Goal: Complete application form

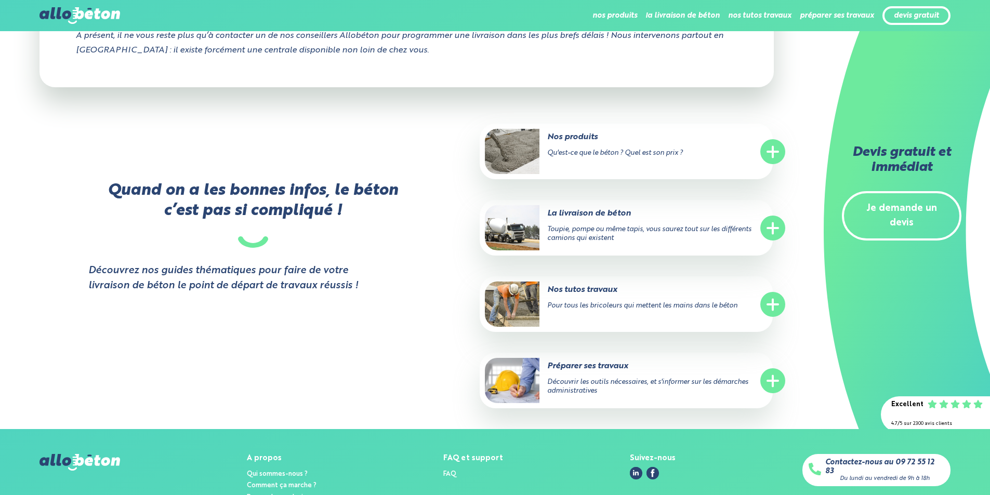
scroll to position [3350, 0]
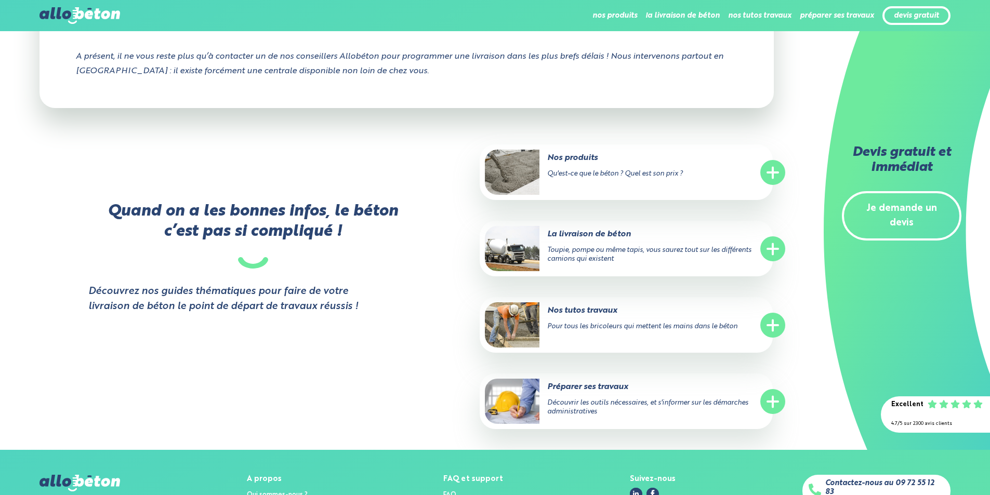
click at [915, 213] on link "Je demande un devis" at bounding box center [902, 216] width 120 height 50
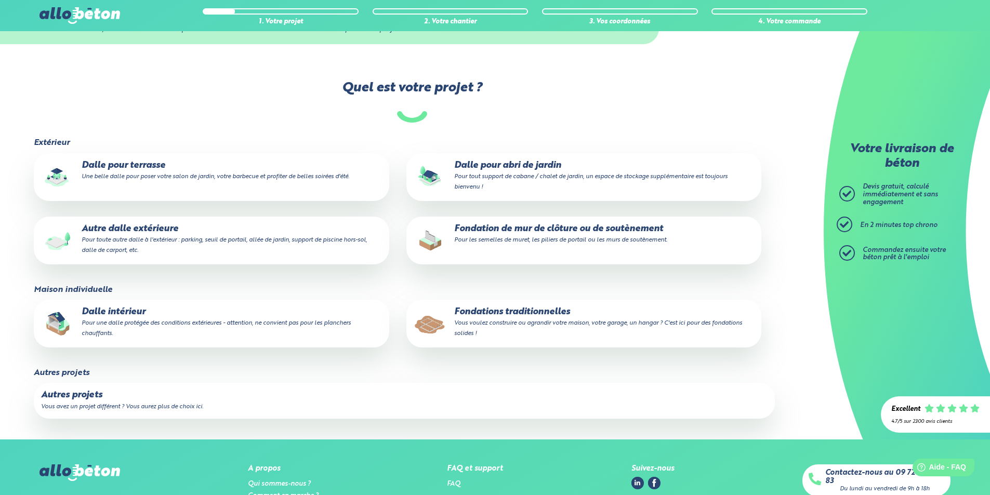
scroll to position [52, 0]
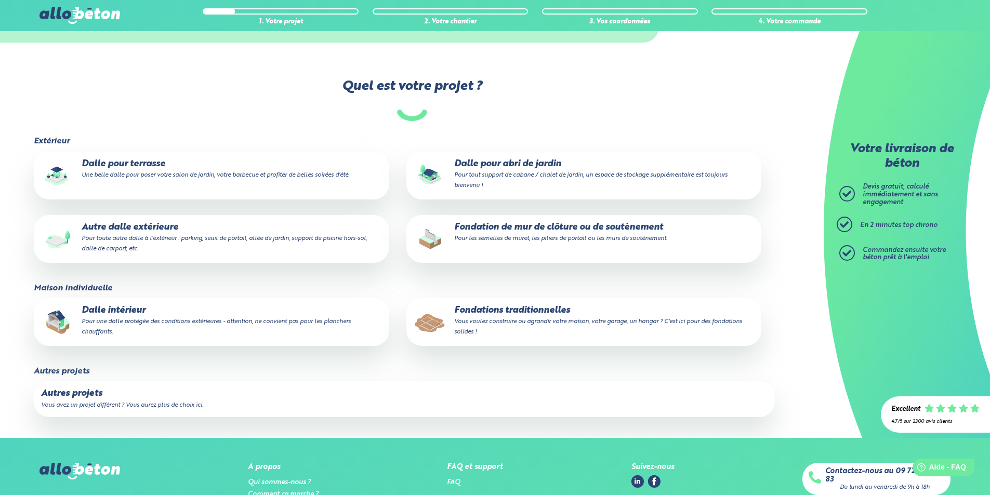
click at [150, 229] on p "Autre dalle extérieure Pour toute autre dalle à l'extérieur : parking, seuil de…" at bounding box center [211, 238] width 340 height 32
click at [0, 0] on input "Autre dalle extérieure Pour toute autre dalle à l'extérieur : parking, seuil de…" at bounding box center [0, 0] width 0 height 0
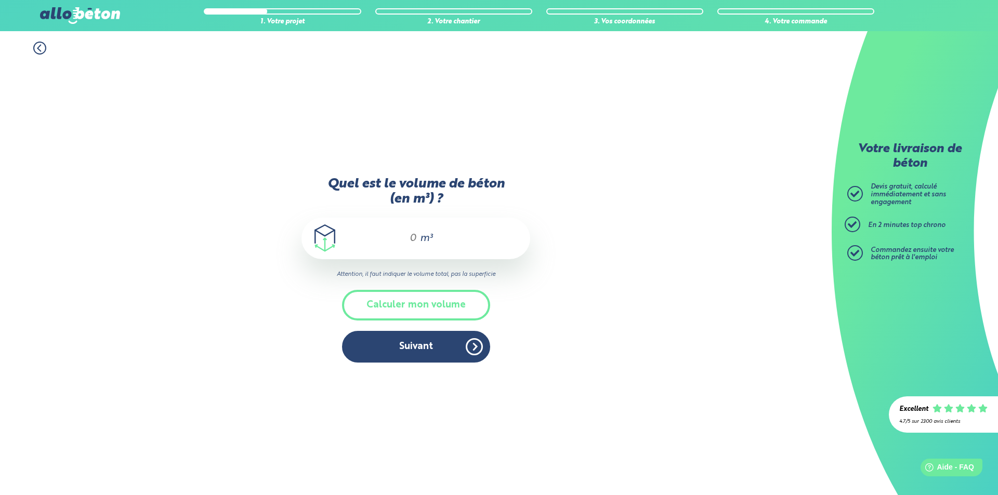
click at [416, 242] on input "Quel est le volume de béton (en m³) ?" at bounding box center [409, 238] width 18 height 12
type input "7"
click at [410, 350] on button "Suivant" at bounding box center [416, 347] width 148 height 32
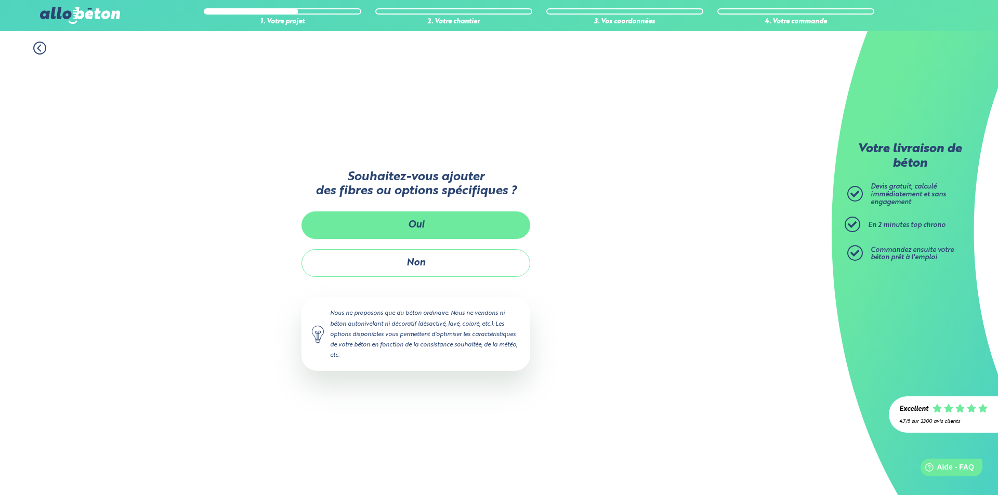
click at [423, 222] on button "Oui" at bounding box center [415, 225] width 229 height 28
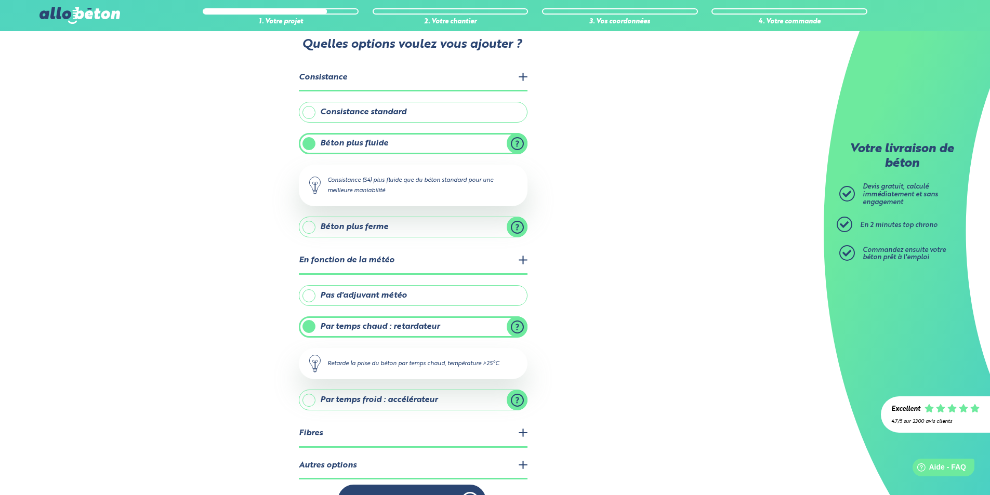
scroll to position [52, 0]
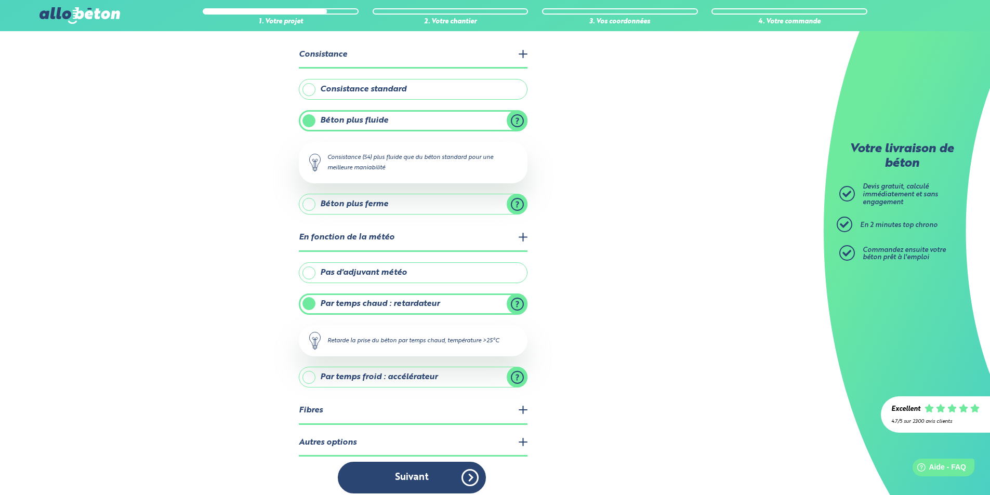
click at [309, 306] on label "Par temps chaud : retardateur" at bounding box center [413, 304] width 229 height 21
click at [0, 0] on input "Par temps chaud : retardateur" at bounding box center [0, 0] width 0 height 0
click at [308, 272] on label "Pas d'adjuvant météo" at bounding box center [413, 272] width 229 height 21
click at [0, 0] on input "Pas d'adjuvant météo" at bounding box center [0, 0] width 0 height 0
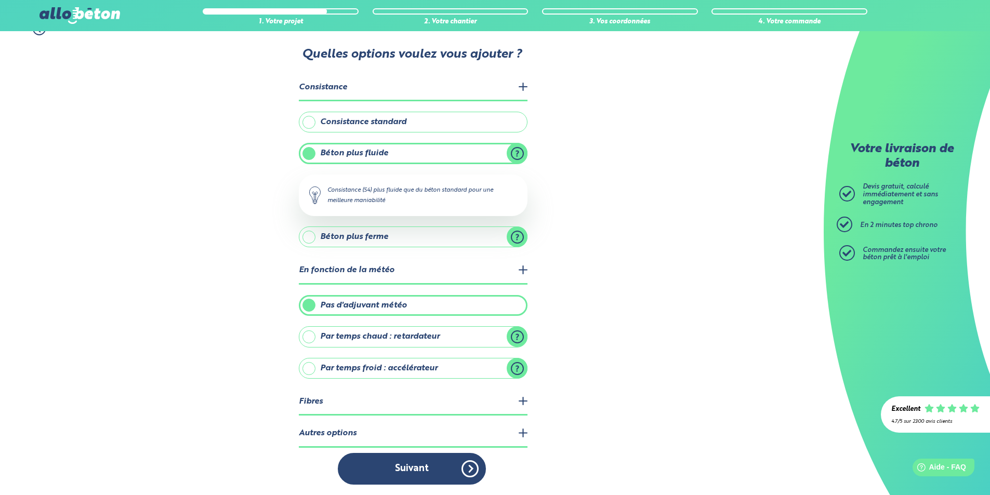
scroll to position [19, 0]
click at [520, 402] on legend "Fibres" at bounding box center [413, 402] width 229 height 27
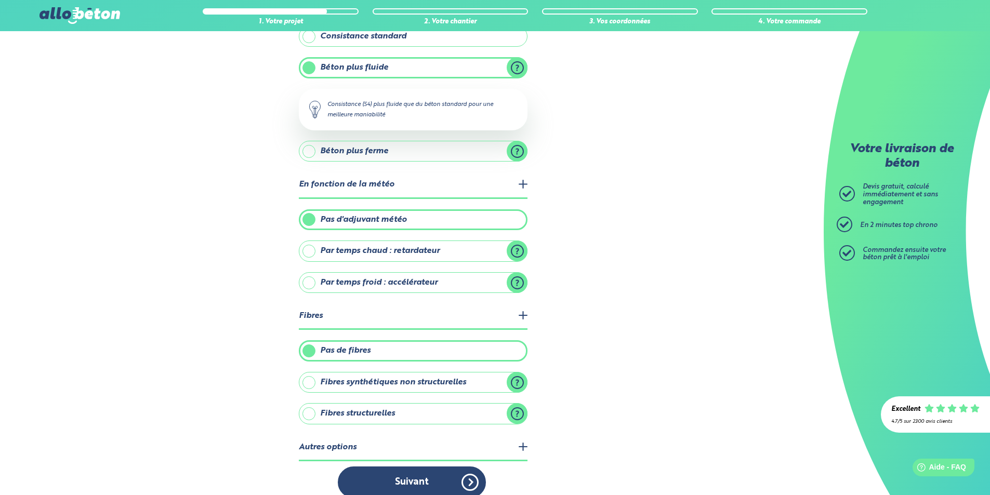
scroll to position [118, 0]
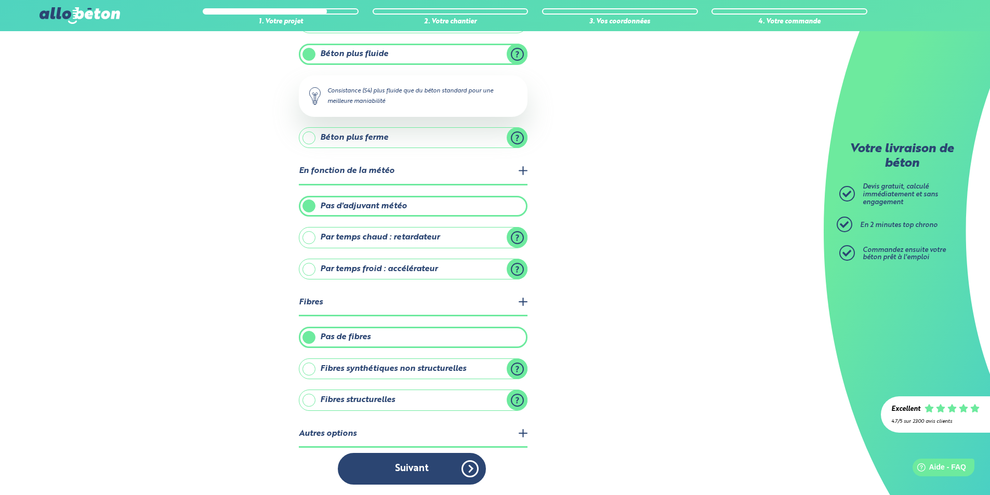
click at [518, 367] on label "Fibres synthétiques non structurelles" at bounding box center [413, 369] width 229 height 21
click at [0, 0] on input "Fibres synthétiques non structurelles" at bounding box center [0, 0] width 0 height 0
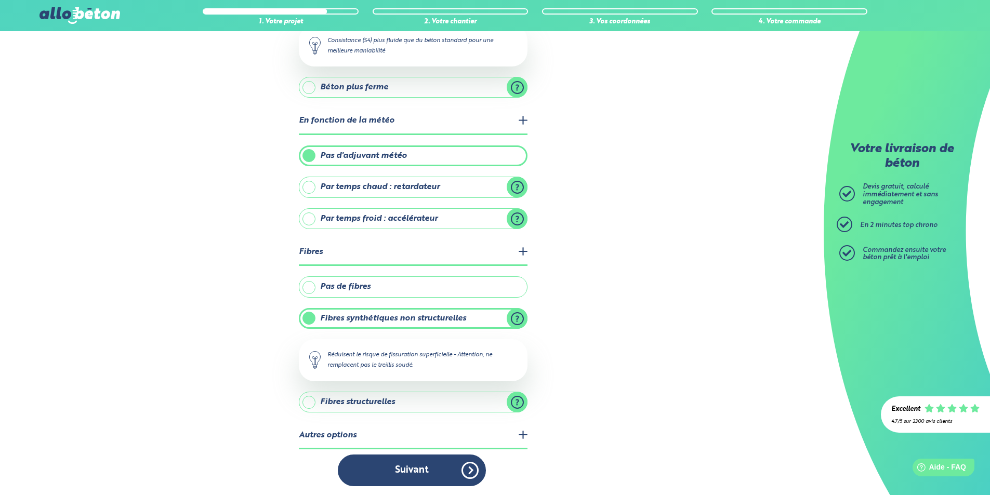
scroll to position [170, 0]
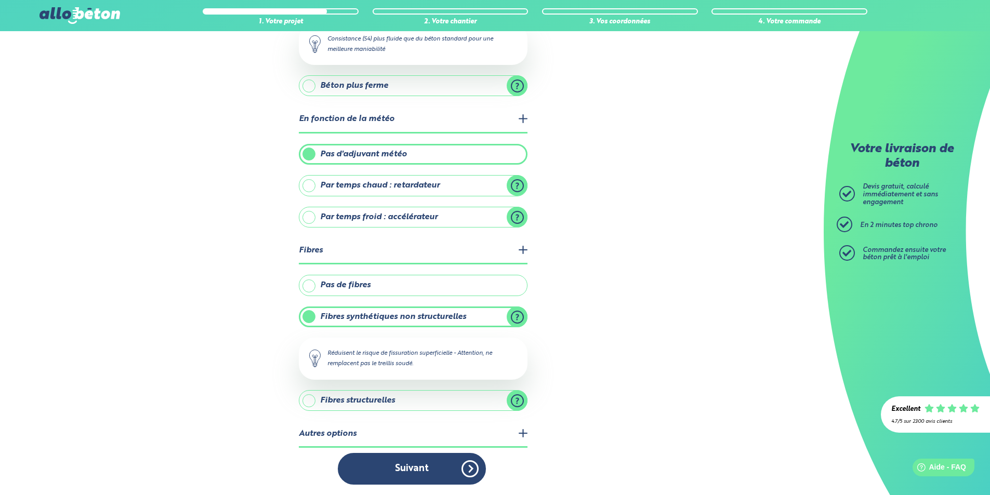
click at [515, 399] on label "Fibres structurelles" at bounding box center [413, 400] width 229 height 21
click at [0, 0] on input "Fibres structurelles" at bounding box center [0, 0] width 0 height 0
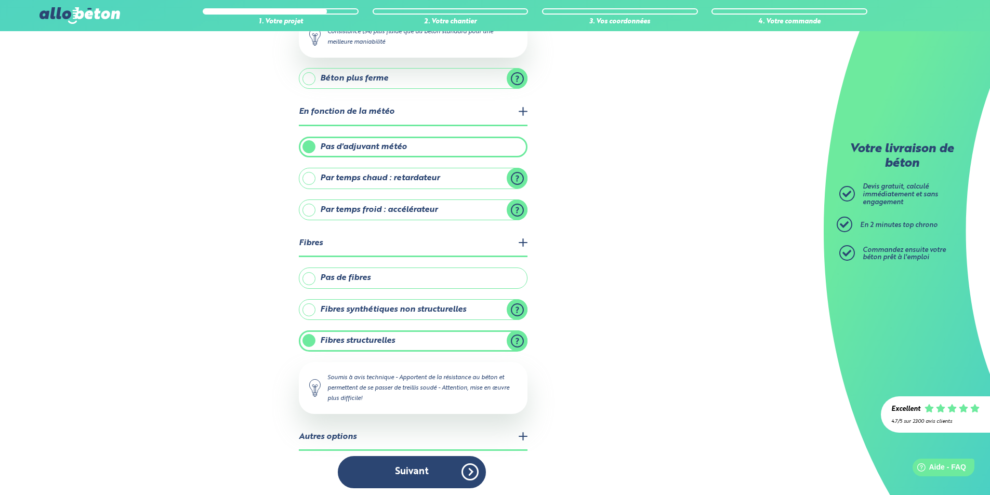
scroll to position [181, 0]
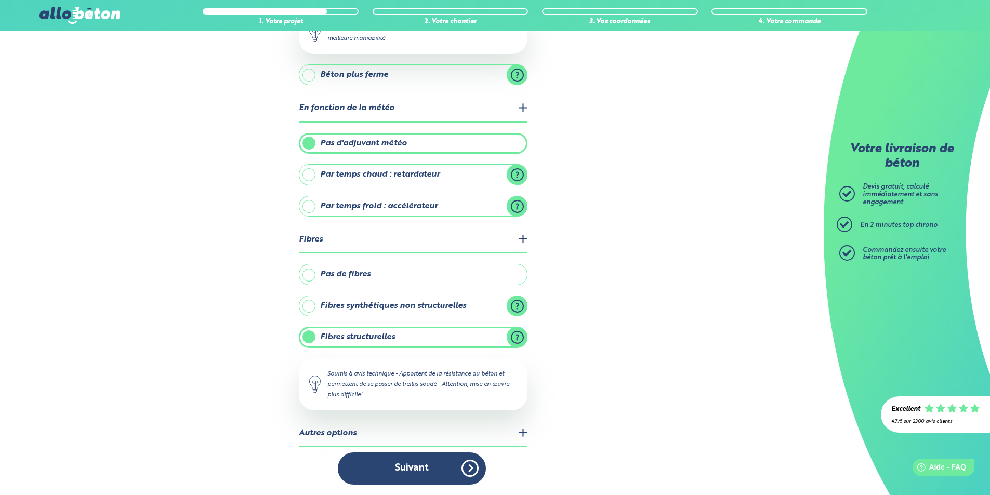
click at [310, 303] on label "Fibres synthétiques non structurelles" at bounding box center [413, 306] width 229 height 21
click at [0, 0] on input "Fibres synthétiques non structurelles" at bounding box center [0, 0] width 0 height 0
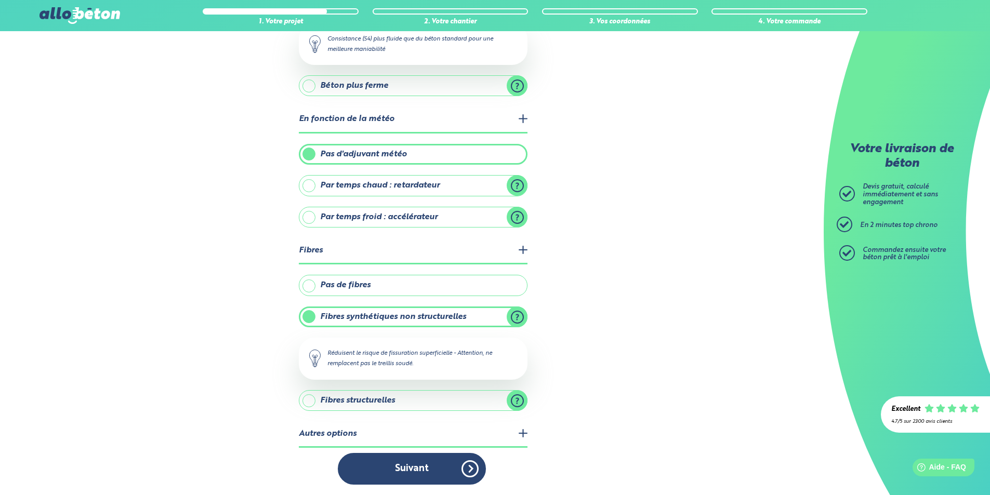
scroll to position [170, 0]
click at [524, 434] on legend "Autres options" at bounding box center [413, 434] width 229 height 27
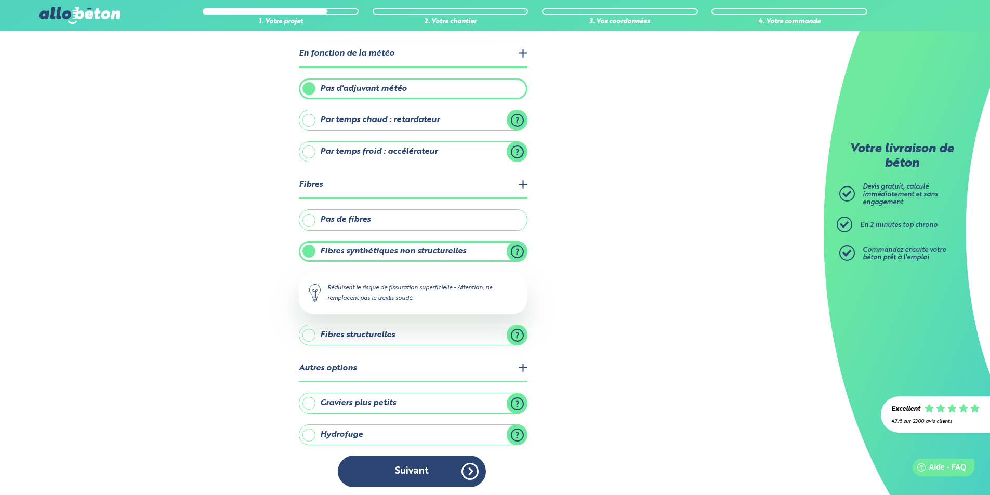
scroll to position [239, 0]
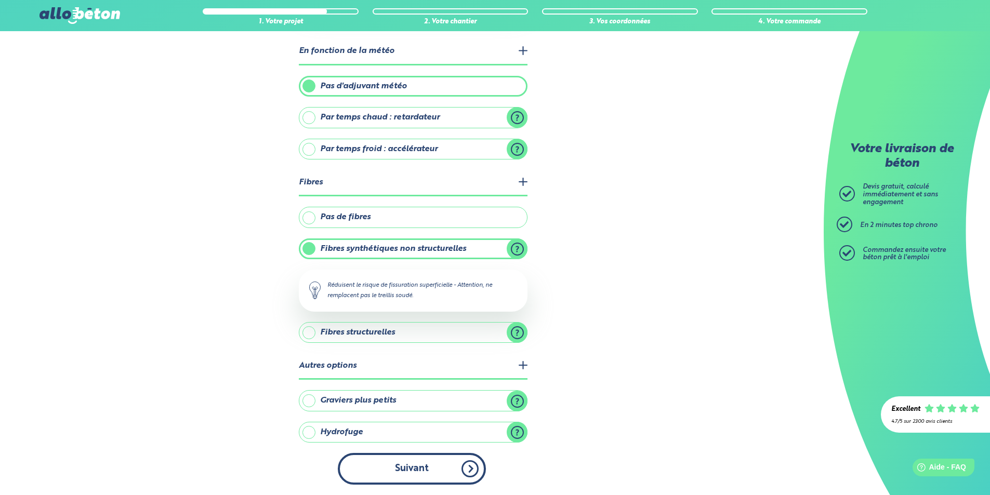
click at [447, 472] on button "Suivant" at bounding box center [412, 469] width 148 height 32
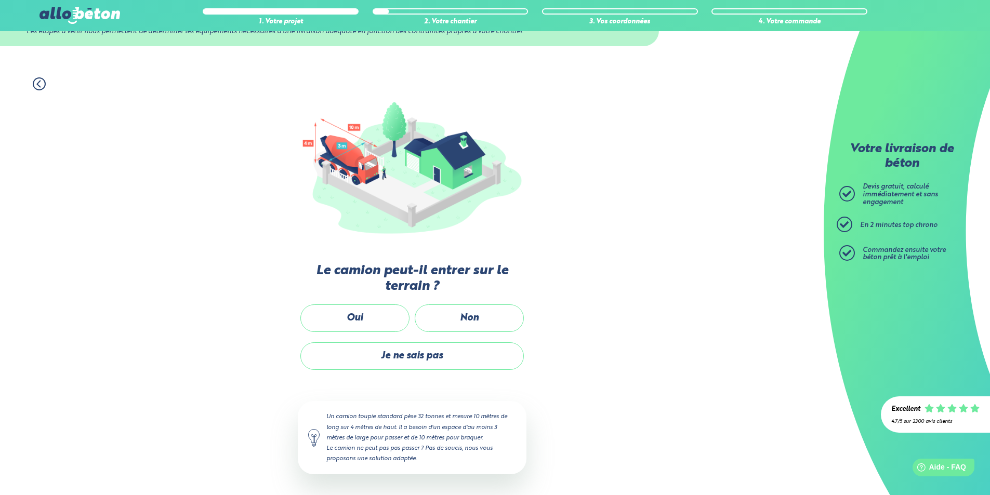
scroll to position [47, 0]
click at [359, 313] on label "Oui" at bounding box center [354, 320] width 109 height 28
click at [0, 0] on input "Oui" at bounding box center [0, 0] width 0 height 0
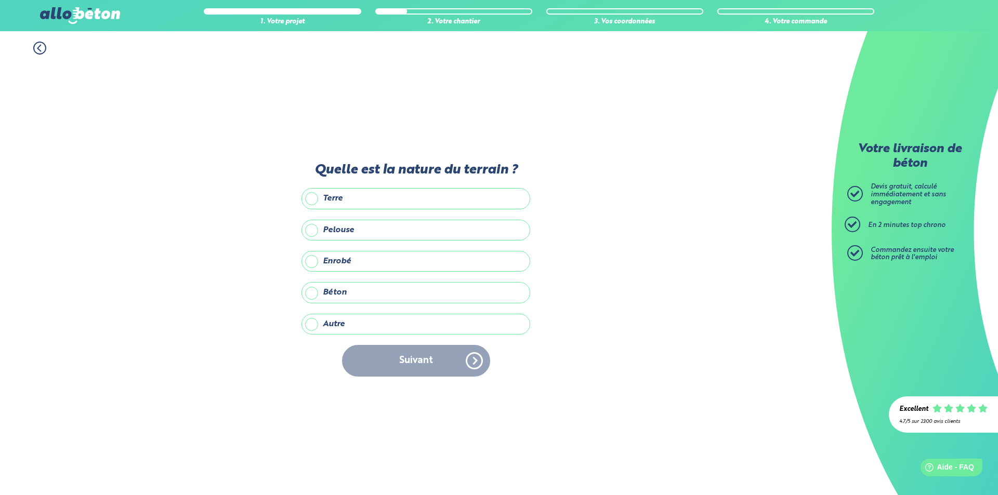
click at [309, 228] on label "Pelouse" at bounding box center [415, 230] width 229 height 21
click at [0, 0] on input "Pelouse" at bounding box center [0, 0] width 0 height 0
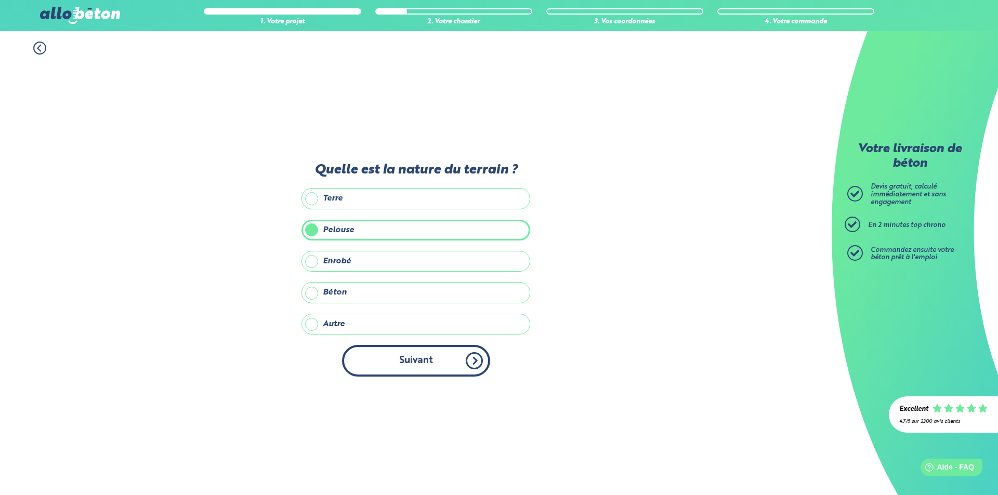
click at [428, 364] on button "Suivant" at bounding box center [416, 361] width 148 height 32
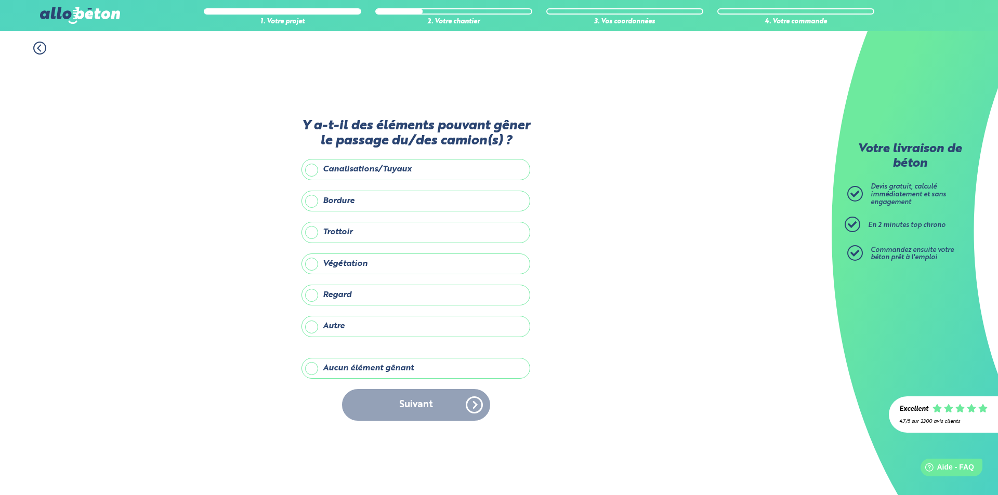
click at [314, 369] on label "Aucun élément gênant" at bounding box center [415, 368] width 229 height 21
click at [0, 0] on input "Aucun élément gênant" at bounding box center [0, 0] width 0 height 0
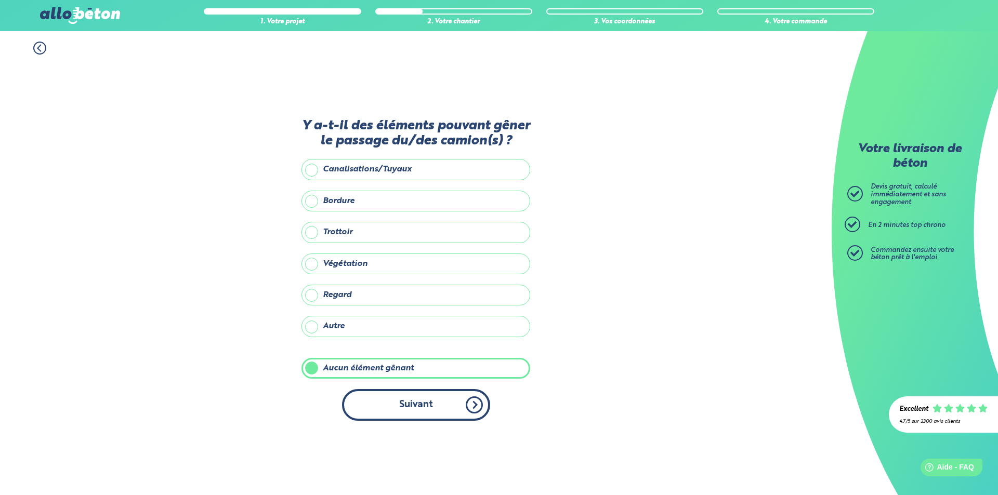
click at [427, 407] on button "Suivant" at bounding box center [416, 405] width 148 height 32
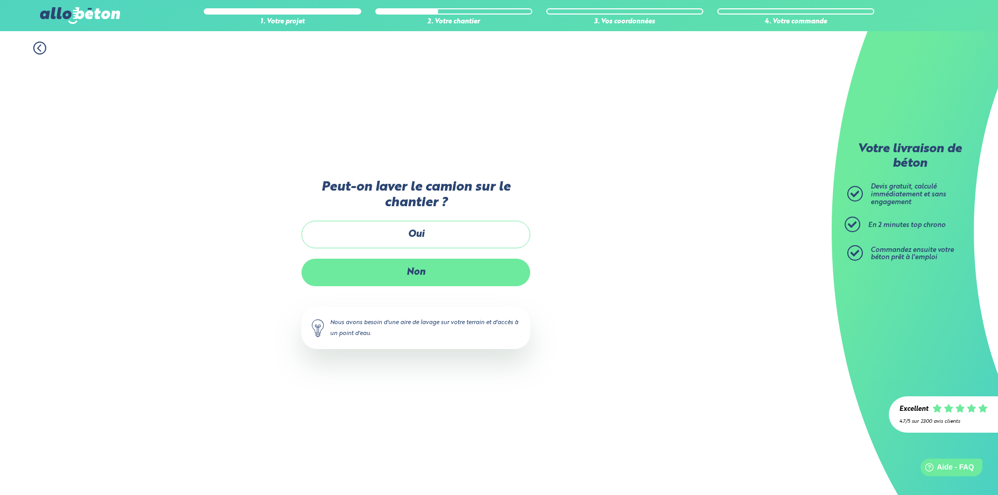
click at [412, 269] on label "Non" at bounding box center [415, 273] width 229 height 28
click at [0, 0] on input "Non" at bounding box center [0, 0] width 0 height 0
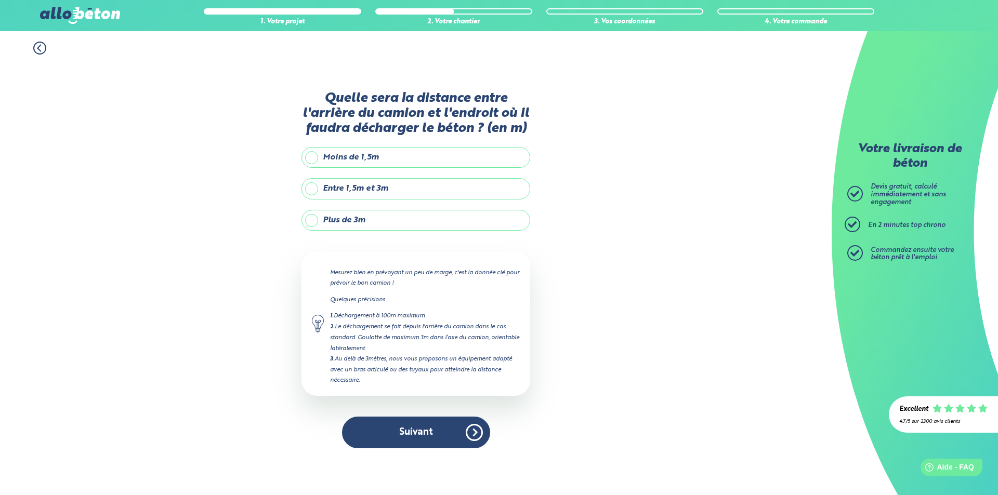
click at [311, 221] on label "Plus de 3m" at bounding box center [415, 220] width 229 height 21
click at [0, 0] on input "Plus de 3m" at bounding box center [0, 0] width 0 height 0
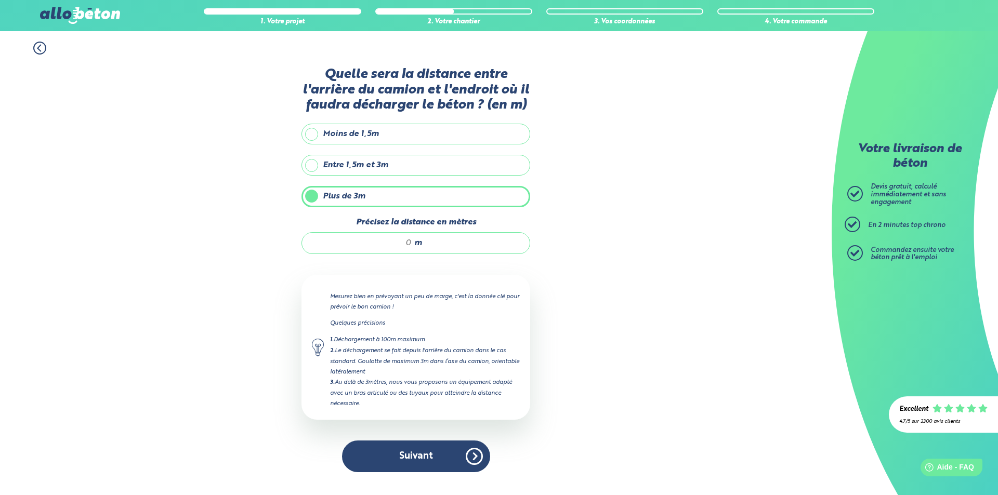
drag, startPoint x: 412, startPoint y: 244, endPoint x: 357, endPoint y: 252, distance: 55.1
click at [357, 252] on div "m" at bounding box center [415, 243] width 229 height 22
type input "7"
click at [426, 459] on button "Suivant" at bounding box center [416, 457] width 148 height 32
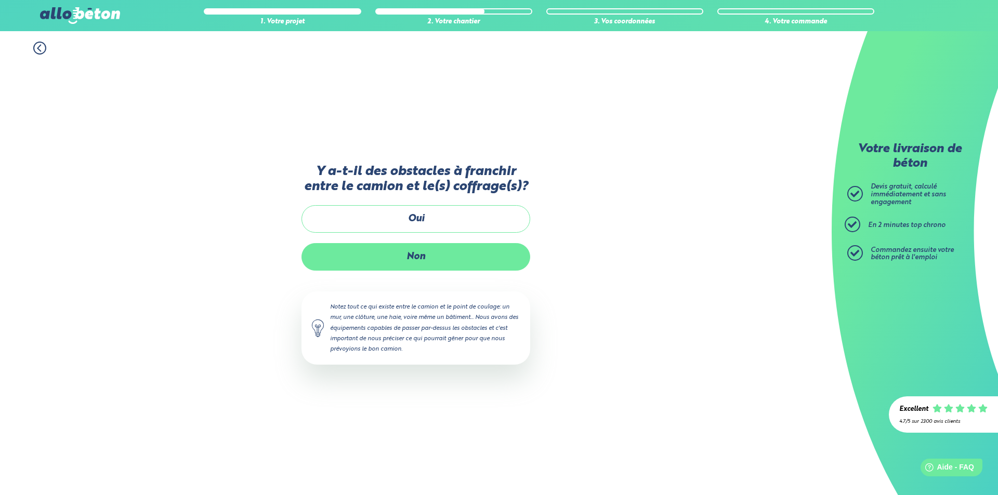
click at [416, 256] on label "Non" at bounding box center [415, 257] width 229 height 28
click at [0, 0] on input "Non" at bounding box center [0, 0] width 0 height 0
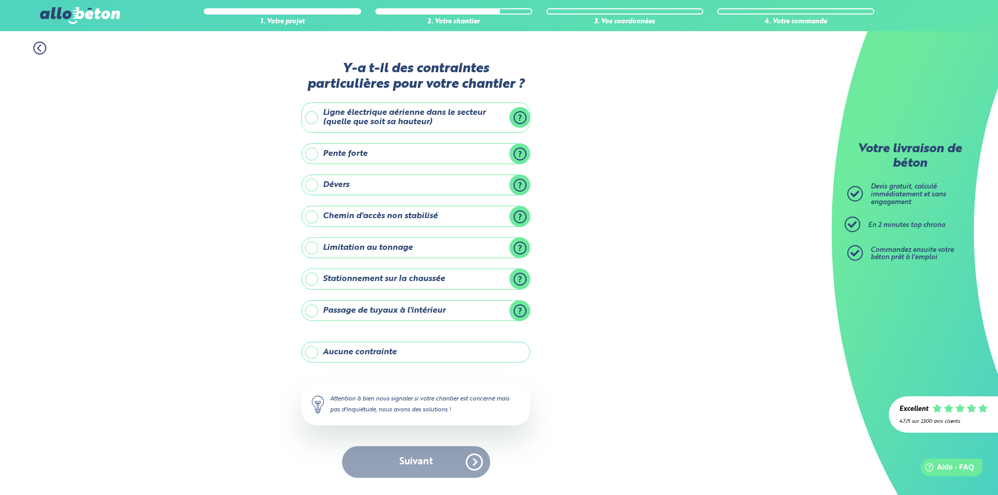
click at [316, 353] on label "Aucune contrainte" at bounding box center [415, 352] width 229 height 21
click at [0, 0] on input "Aucune contrainte" at bounding box center [0, 0] width 0 height 0
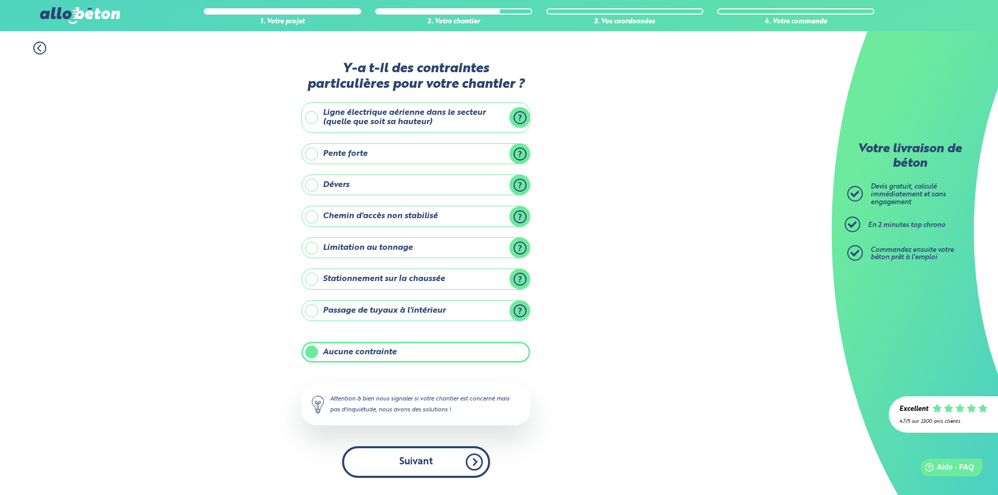
click at [419, 462] on button "Suivant" at bounding box center [416, 462] width 148 height 32
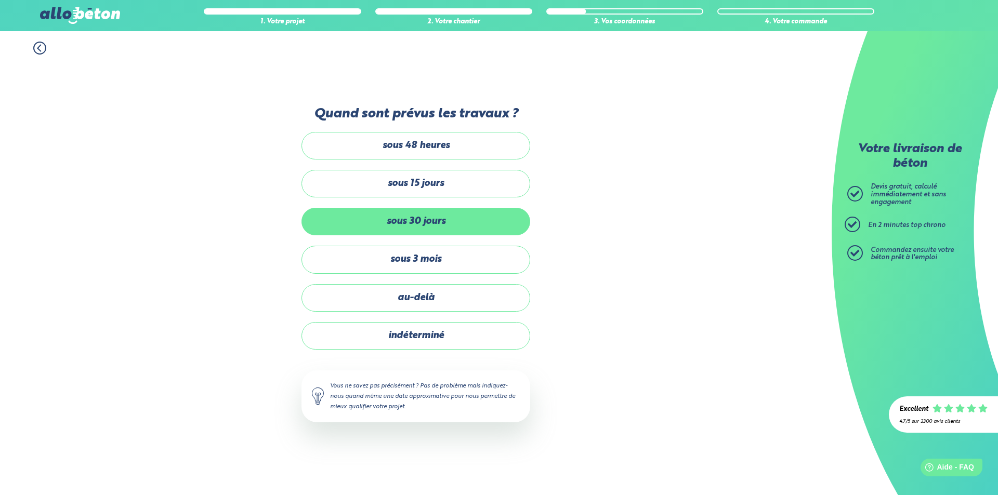
click at [429, 218] on label "sous 30 jours" at bounding box center [415, 222] width 229 height 28
click at [0, 0] on input "sous 30 jours" at bounding box center [0, 0] width 0 height 0
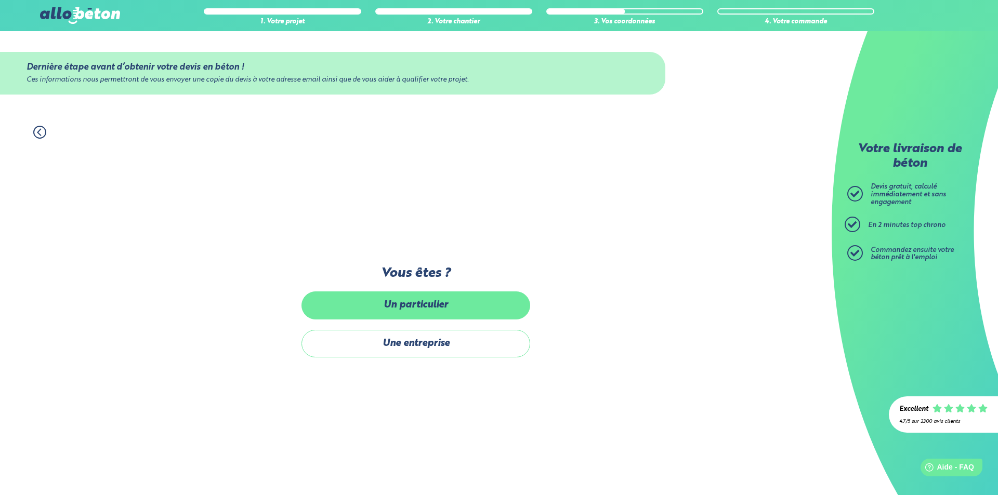
click at [420, 308] on label "Un particulier" at bounding box center [415, 306] width 229 height 28
click at [0, 0] on input "Un particulier" at bounding box center [0, 0] width 0 height 0
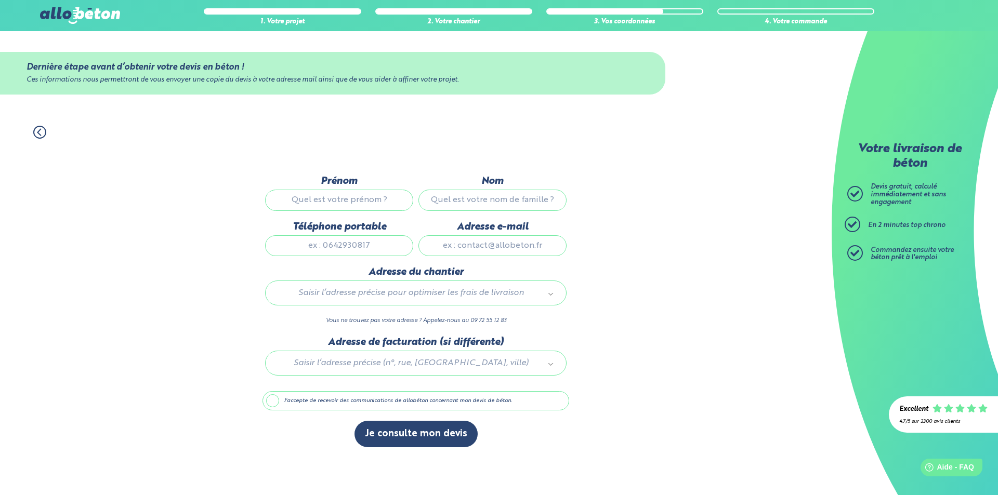
click at [376, 200] on input "Prénom" at bounding box center [339, 200] width 148 height 21
type input "[PERSON_NAME]"
click at [444, 196] on input "Nom" at bounding box center [492, 200] width 148 height 21
type input "l"
type input "LABITTE"
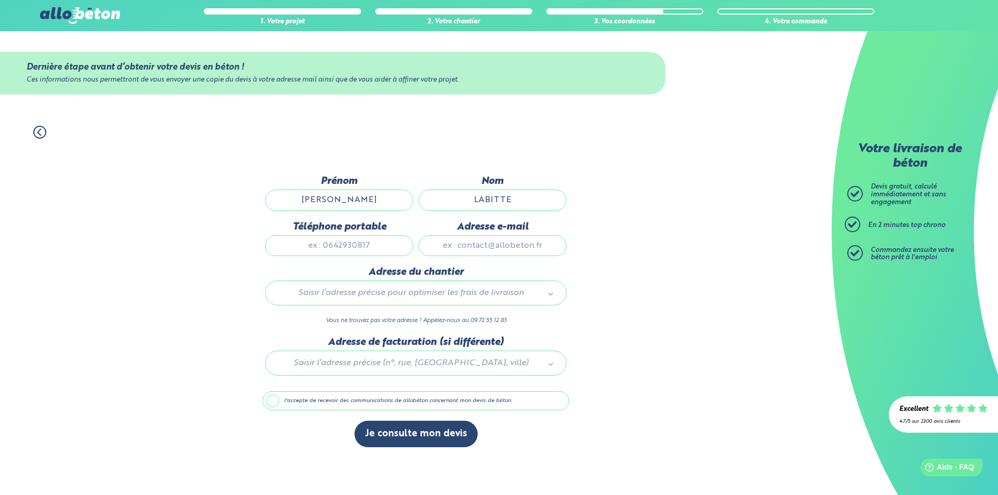
click at [366, 240] on input "Téléphone portable" at bounding box center [339, 245] width 148 height 21
type input "0786765104"
click at [471, 245] on input "Adresse e-mail" at bounding box center [492, 245] width 148 height 21
type input "[EMAIL_ADDRESS][DOMAIN_NAME]"
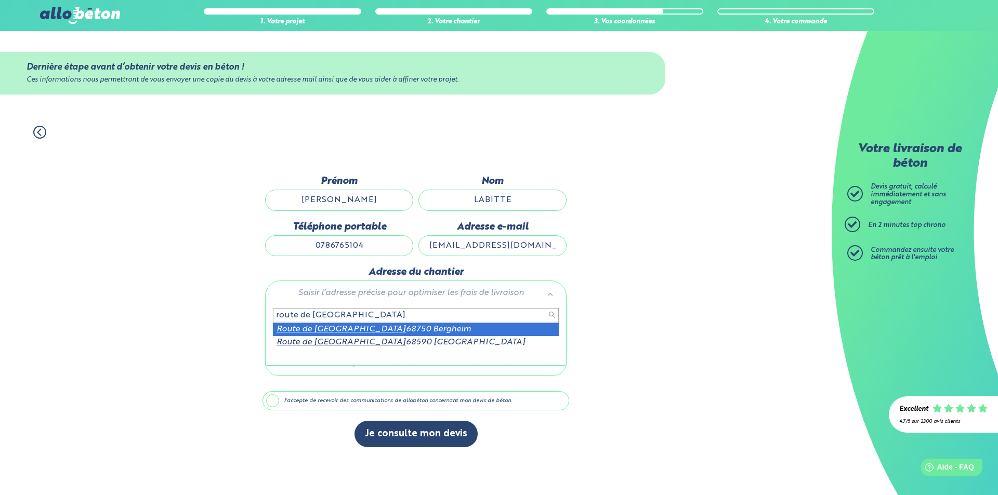
type input "route de [GEOGRAPHIC_DATA]"
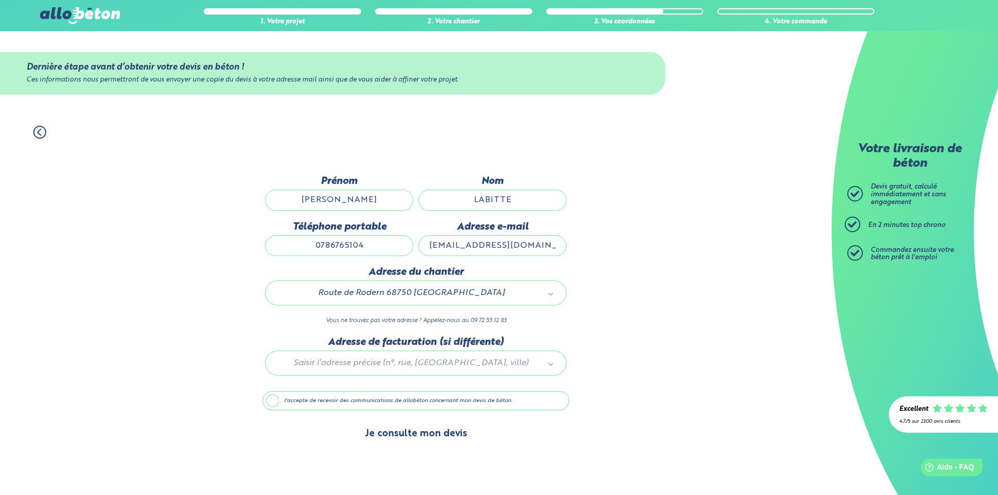
click at [413, 437] on button "Je consulte mon devis" at bounding box center [415, 434] width 123 height 27
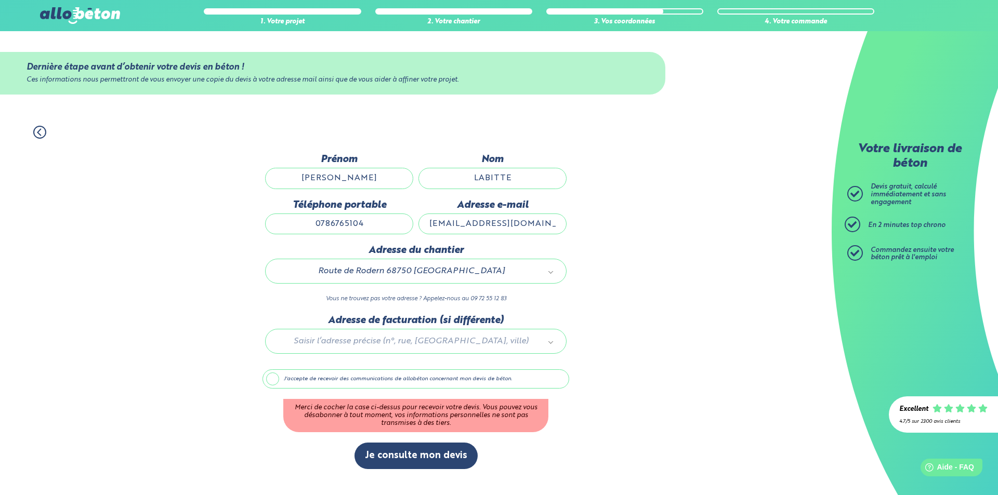
click at [275, 381] on label "J'accepte de recevoir des communications de allobéton concernant mon devis de b…" at bounding box center [415, 379] width 307 height 20
click at [0, 0] on input "J'accepte de recevoir des communications de allobéton concernant mon devis de b…" at bounding box center [0, 0] width 0 height 0
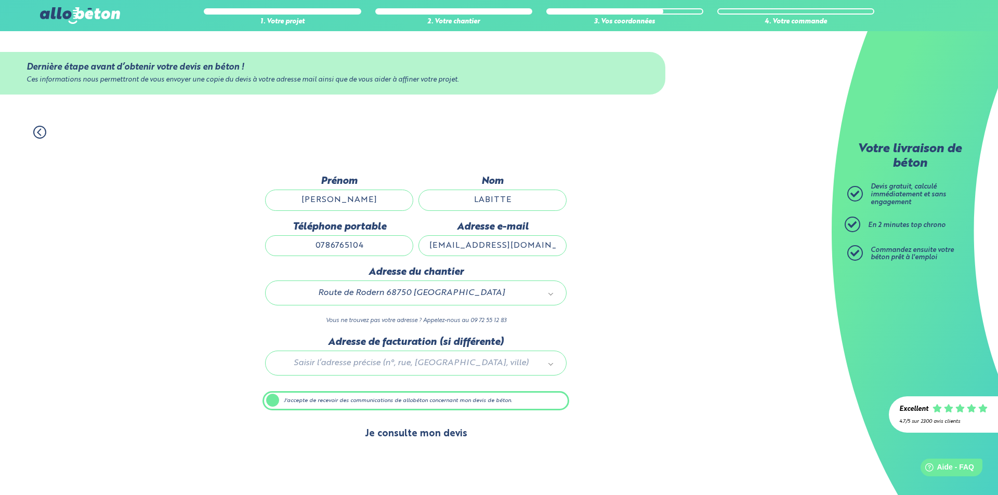
click at [405, 439] on button "Je consulte mon devis" at bounding box center [415, 434] width 123 height 27
